Goal: Task Accomplishment & Management: Manage account settings

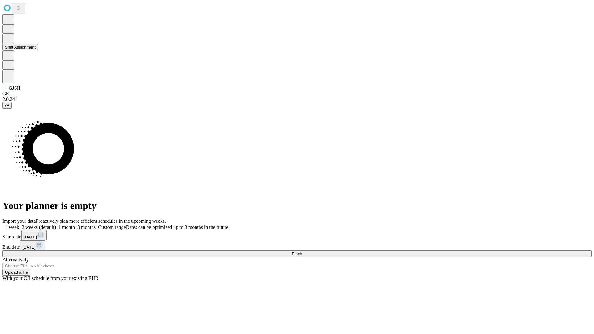
click at [38, 50] on button "Shift Assignment" at bounding box center [20, 47] width 36 height 6
